Goal: Find specific page/section: Find specific page/section

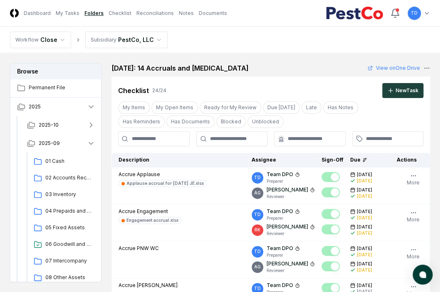
click at [285, 135] on div at bounding box center [309, 138] width 61 height 7
click at [251, 138] on input "text" at bounding box center [236, 138] width 52 height 7
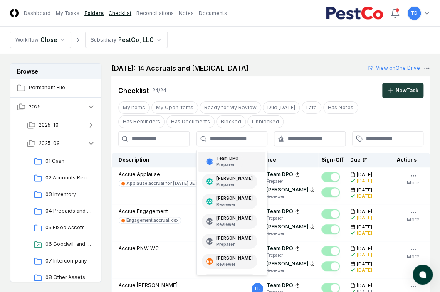
click at [114, 12] on link "Checklist" at bounding box center [119, 13] width 23 height 7
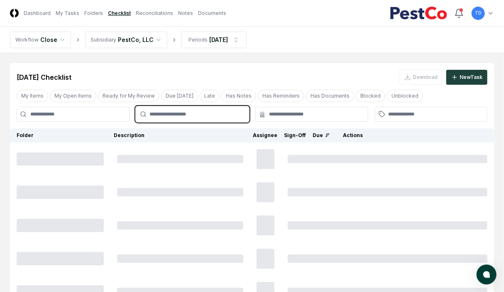
click at [206, 113] on input "text" at bounding box center [197, 114] width 94 height 7
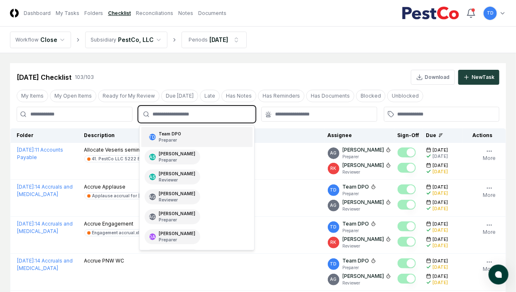
click at [193, 129] on div "TD Team DPO Preparer" at bounding box center [197, 137] width 112 height 20
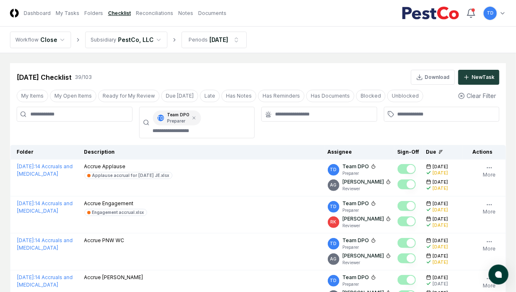
click at [356, 128] on div at bounding box center [319, 123] width 116 height 32
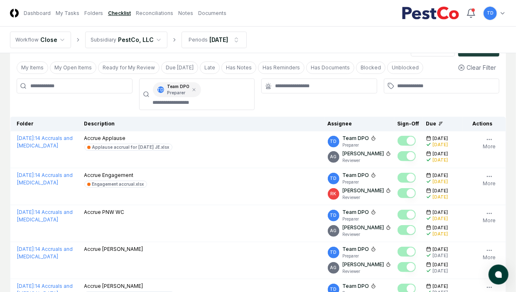
scroll to position [28, 0]
click at [174, 66] on button "Due [DATE]" at bounding box center [179, 68] width 37 height 12
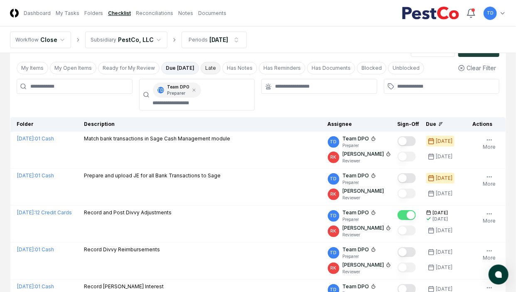
click at [201, 66] on button "Late" at bounding box center [211, 68] width 20 height 12
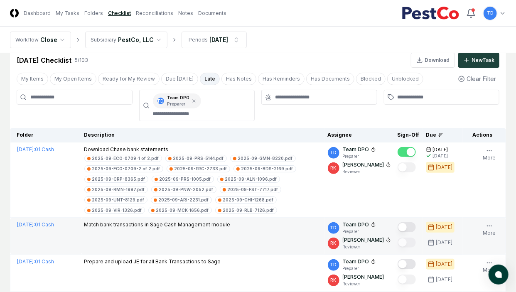
scroll to position [7, 0]
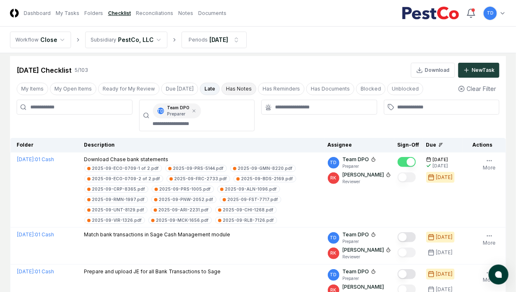
click at [226, 89] on button "Has Notes" at bounding box center [238, 89] width 35 height 12
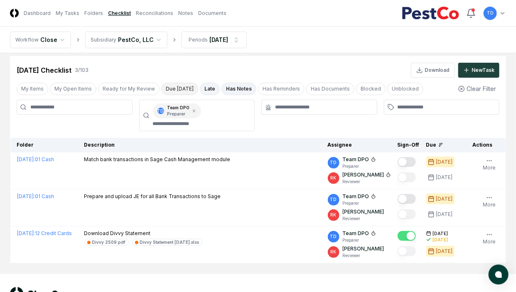
click at [178, 88] on button "Due [DATE]" at bounding box center [179, 89] width 37 height 12
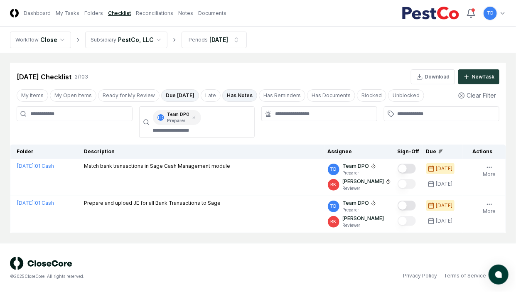
click at [180, 91] on button "Due [DATE]" at bounding box center [180, 95] width 38 height 12
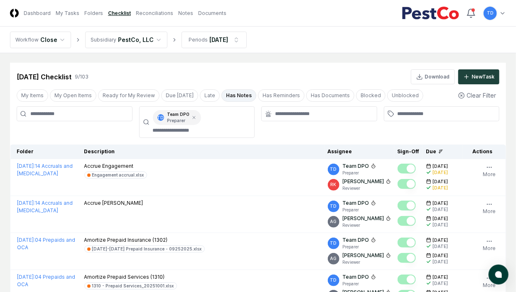
scroll to position [7, 0]
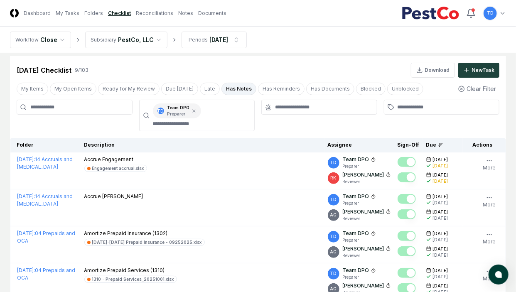
click at [233, 89] on button "Has Notes" at bounding box center [238, 89] width 35 height 12
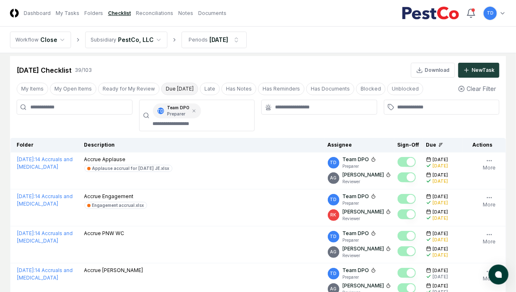
click at [174, 86] on button "Due [DATE]" at bounding box center [179, 89] width 37 height 12
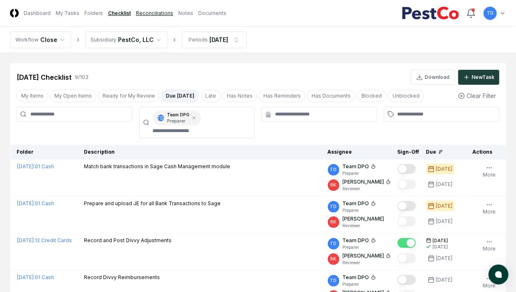
click at [146, 12] on link "Reconciliations" at bounding box center [154, 13] width 37 height 7
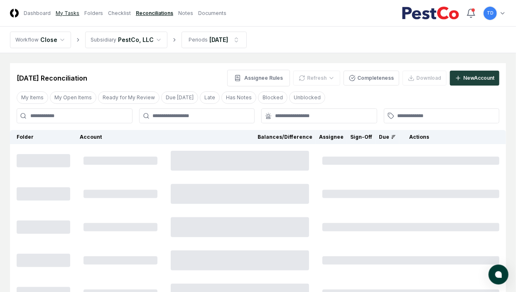
click at [75, 12] on link "My Tasks" at bounding box center [68, 13] width 24 height 7
click at [73, 12] on link "My Tasks" at bounding box center [68, 13] width 24 height 7
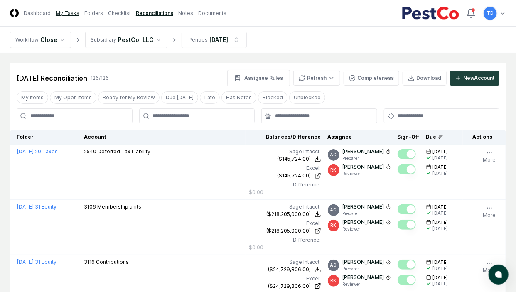
click at [73, 13] on link "My Tasks" at bounding box center [68, 13] width 24 height 7
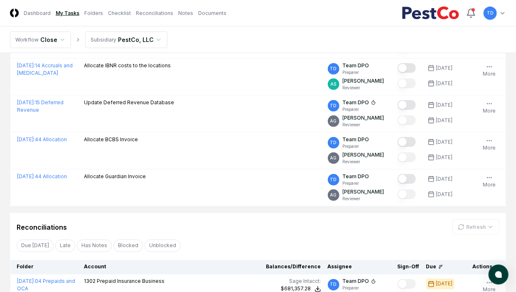
scroll to position [412, 0]
